Goal: Task Accomplishment & Management: Manage account settings

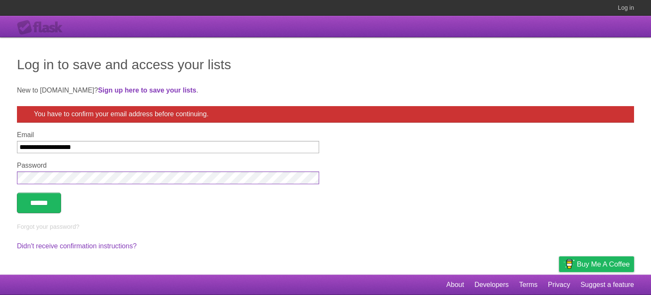
click at [17, 192] on input "******" at bounding box center [39, 202] width 44 height 20
click at [75, 145] on input "Email" at bounding box center [168, 147] width 302 height 12
type input "**********"
click at [17, 192] on input "******" at bounding box center [39, 202] width 44 height 20
